Goal: Navigation & Orientation: Find specific page/section

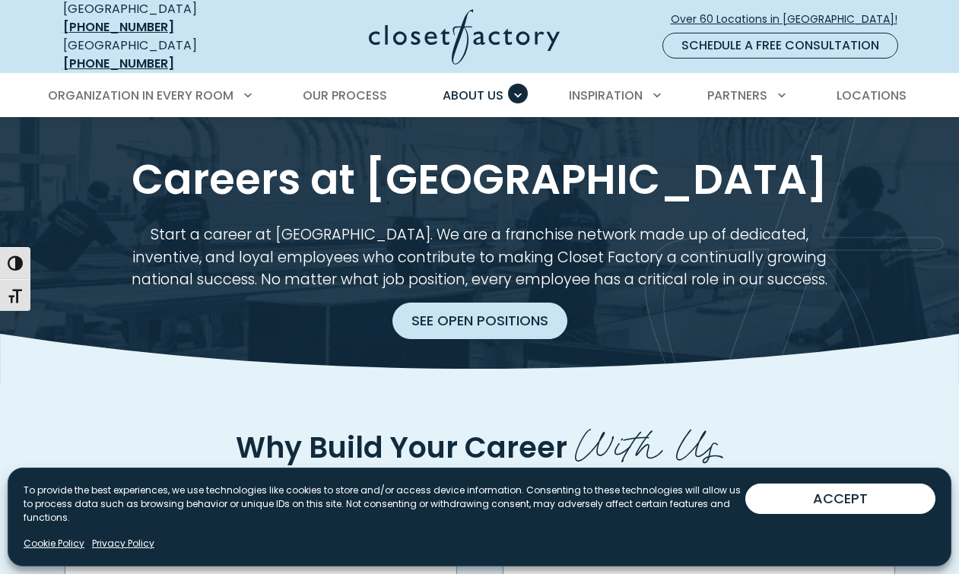
click at [457, 304] on link "See Open Positions" at bounding box center [480, 321] width 175 height 37
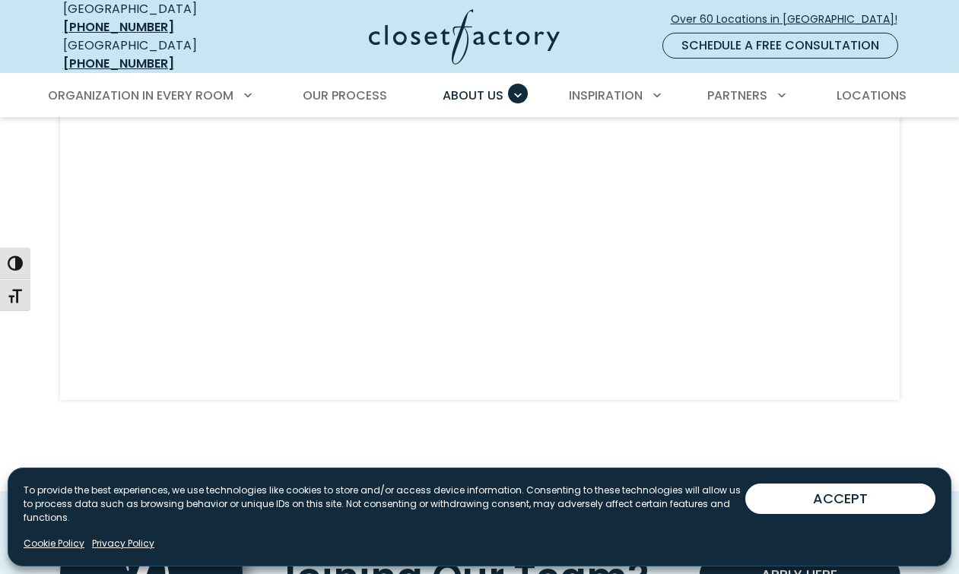
scroll to position [1474, 0]
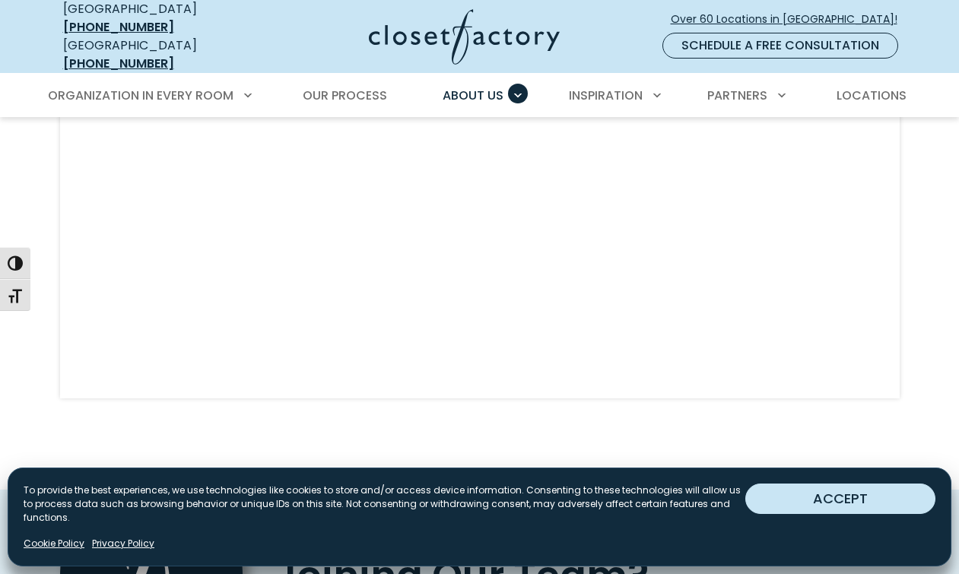
click at [844, 500] on button "ACCEPT" at bounding box center [841, 499] width 190 height 30
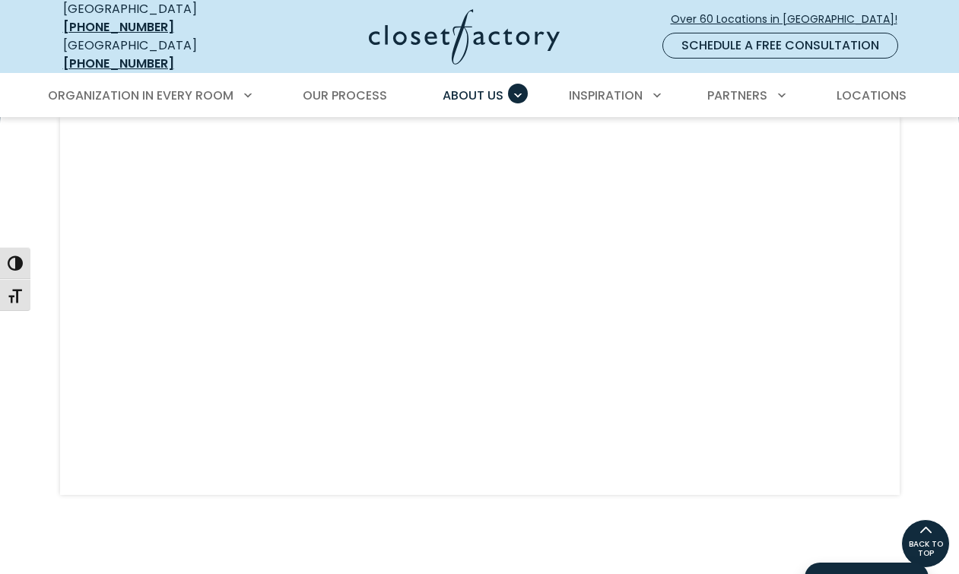
scroll to position [1355, 0]
click at [749, 11] on span "Over 60 Locations in [GEOGRAPHIC_DATA]!" at bounding box center [790, 19] width 239 height 16
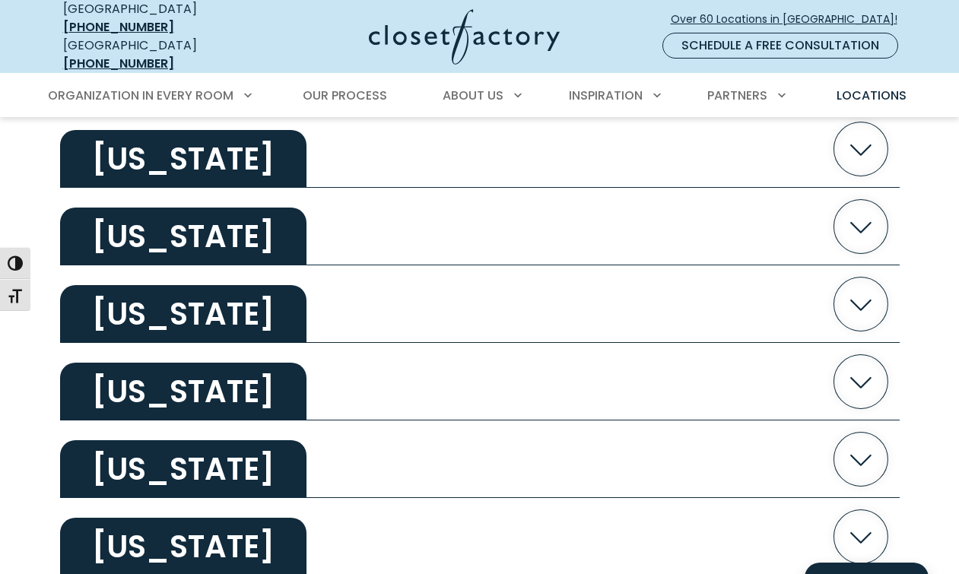
scroll to position [1138, 0]
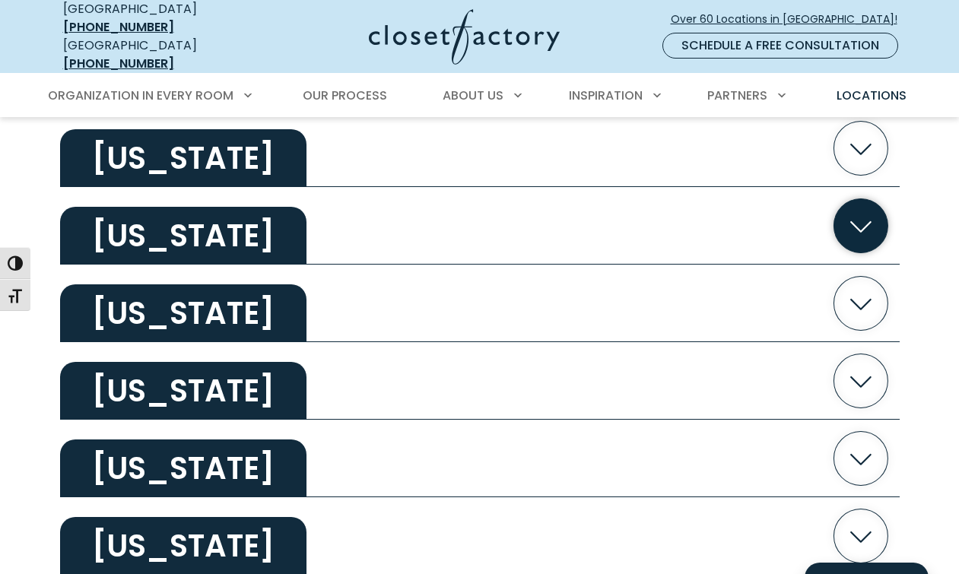
click at [860, 221] on icon "button" at bounding box center [861, 226] width 21 height 11
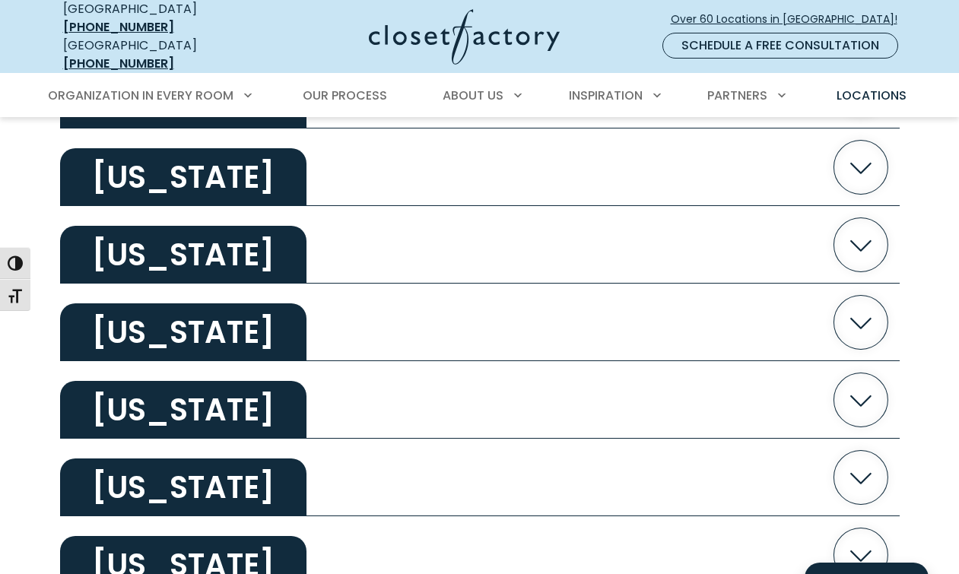
scroll to position [3004, 0]
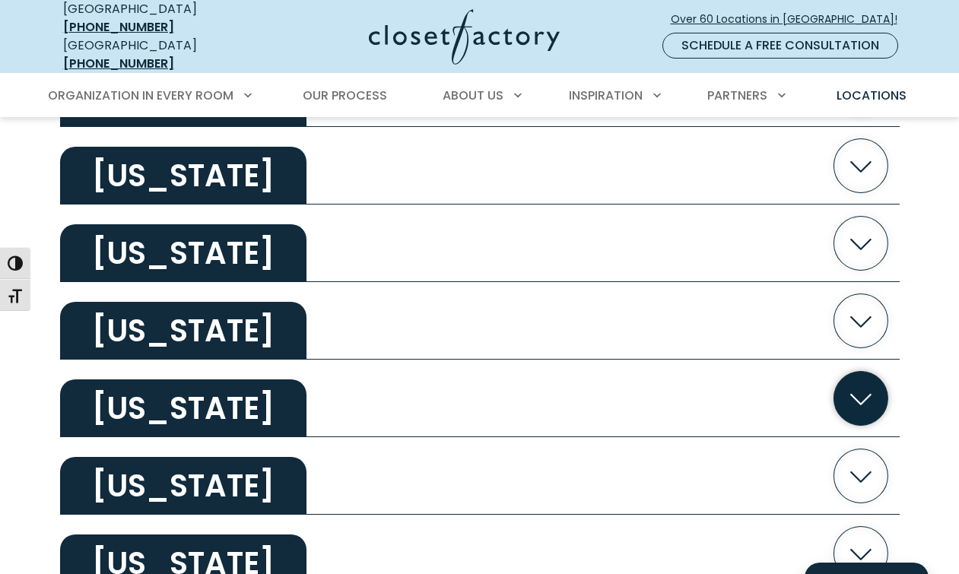
click at [862, 385] on icon "button" at bounding box center [861, 398] width 54 height 54
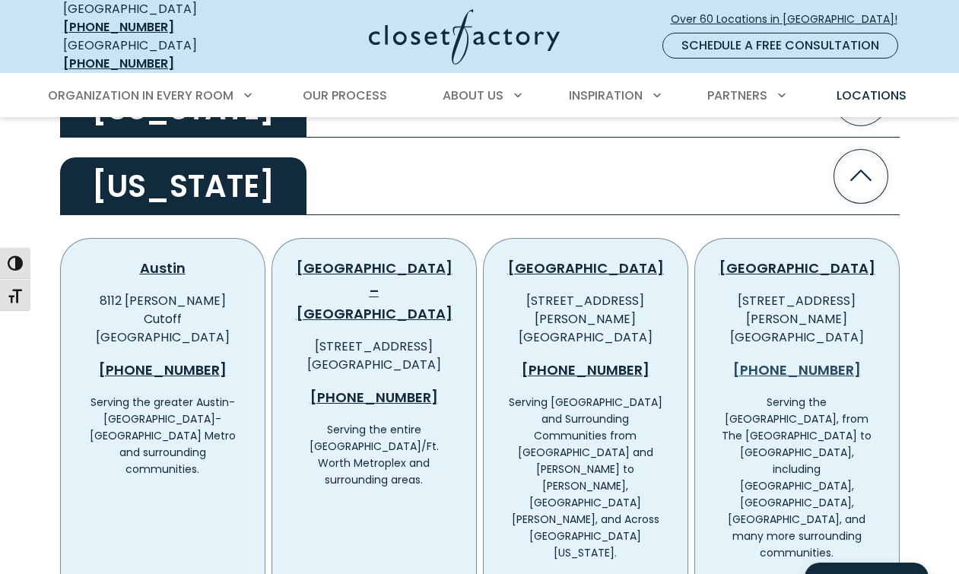
scroll to position [3233, 0]
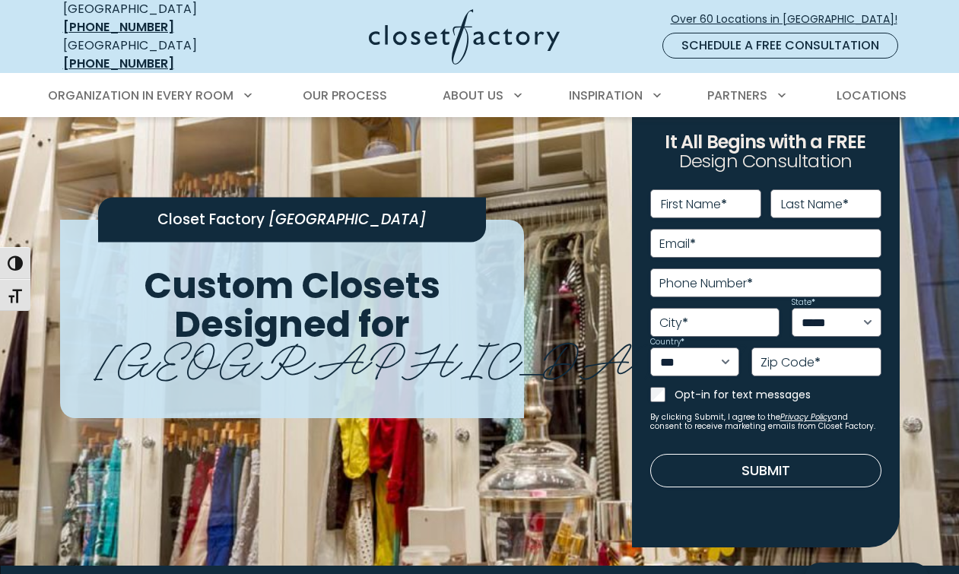
scroll to position [31, 0]
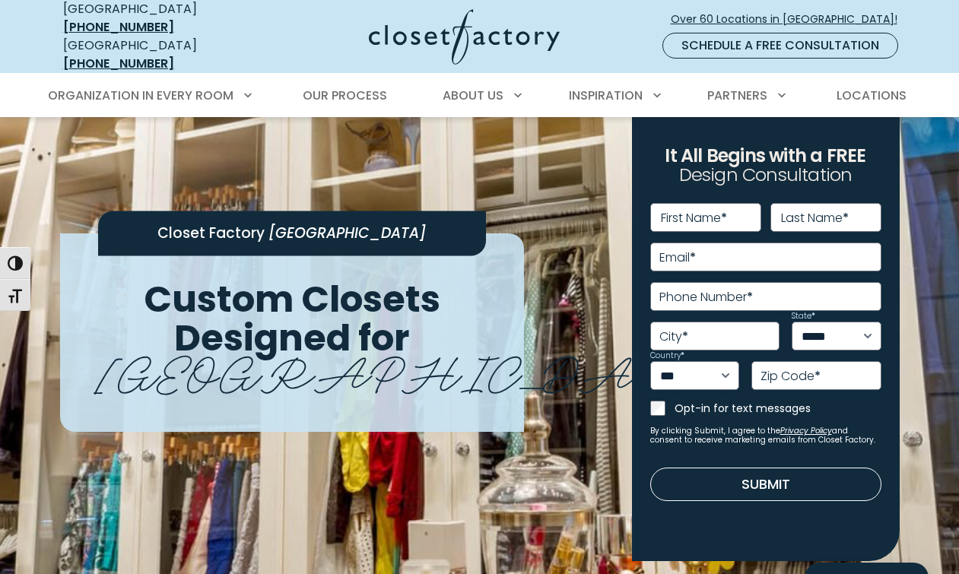
click at [542, 182] on div "**********" at bounding box center [480, 436] width 858 height 701
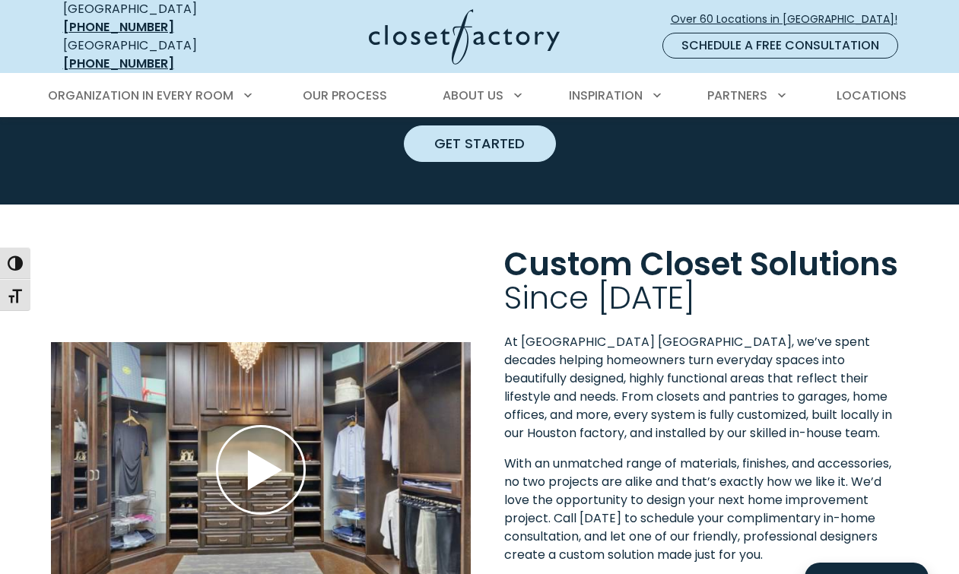
scroll to position [1640, 0]
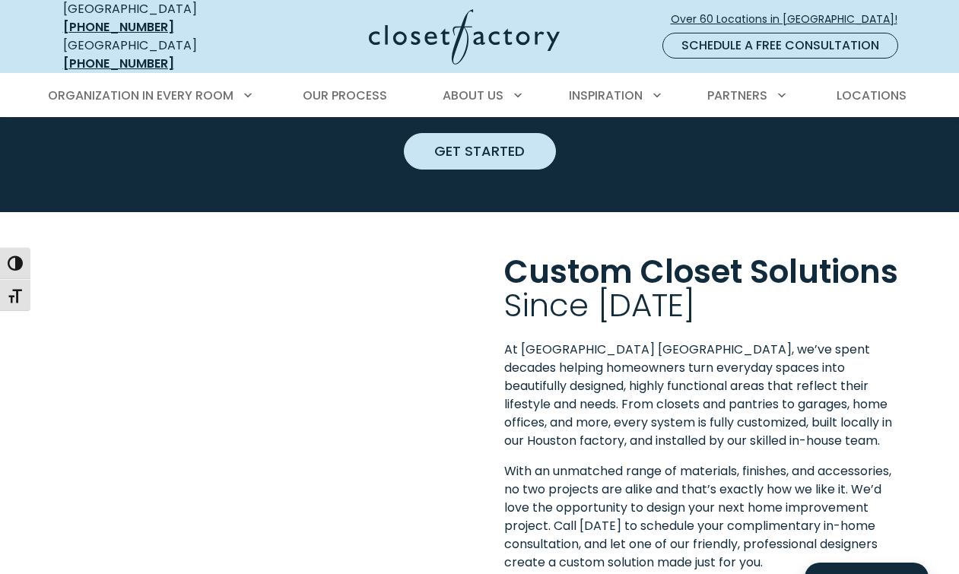
click at [262, 434] on use "Play YouTube video" at bounding box center [260, 477] width 87 height 87
click at [373, 255] on div "Custom Closet Solutions Since 1994 At Closet Factory Houston, we’ve spent decad…" at bounding box center [480, 468] width 858 height 427
click at [390, 255] on div "Custom Closet Solutions Since 1994 At Closet Factory Houston, we’ve spent decad…" at bounding box center [480, 468] width 858 height 427
